Goal: Find specific page/section: Find specific page/section

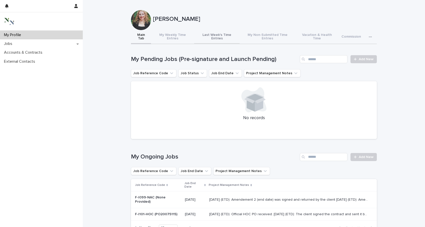
click at [214, 37] on button "Last Week's Time Entries" at bounding box center [216, 37] width 45 height 14
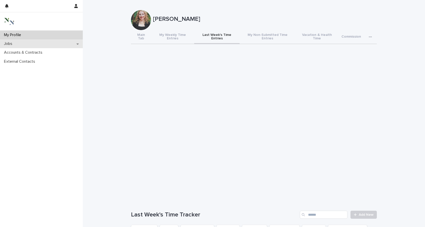
click at [27, 43] on div "Jobs" at bounding box center [41, 43] width 83 height 9
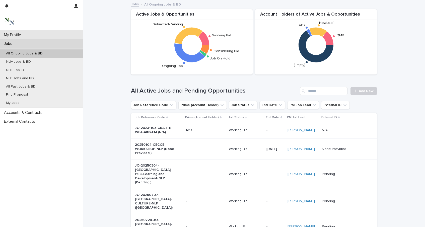
click at [10, 33] on p "My Profile" at bounding box center [13, 35] width 23 height 5
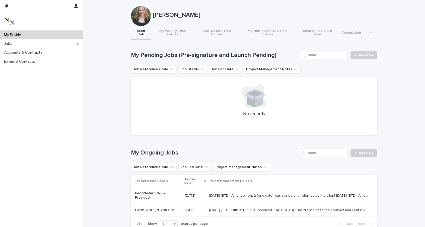
scroll to position [9, 0]
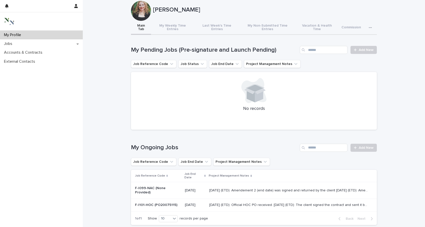
click at [171, 186] on p "F-I099-NAC (None Provided)" at bounding box center [158, 190] width 46 height 9
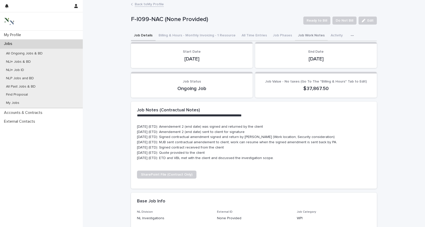
click at [298, 37] on button "Job Work Notes" at bounding box center [311, 36] width 33 height 11
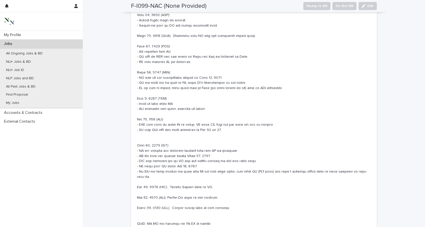
scroll to position [56, 0]
